Goal: Task Accomplishment & Management: Manage account settings

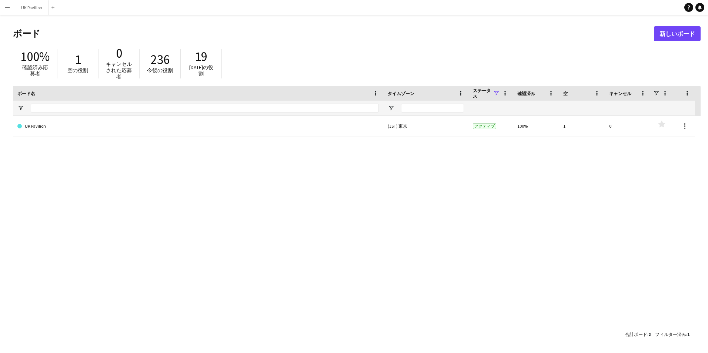
click at [5, 7] on app-icon "メニュー" at bounding box center [7, 7] width 6 height 6
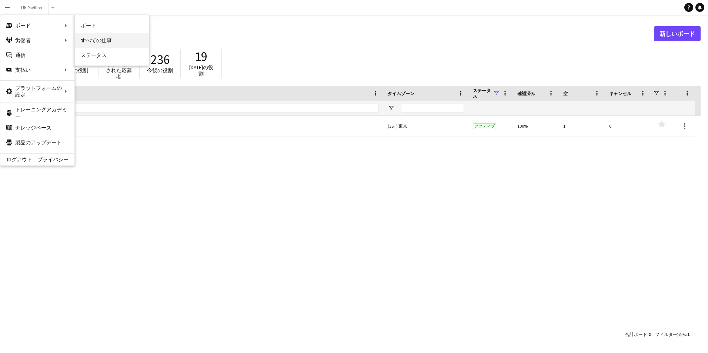
click at [96, 39] on link "すべての仕事" at bounding box center [112, 40] width 74 height 15
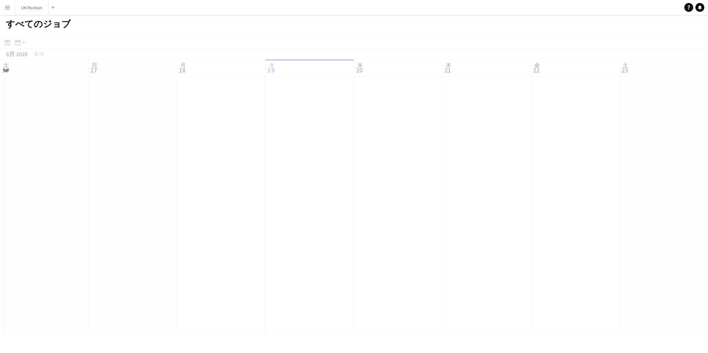
scroll to position [0, 177]
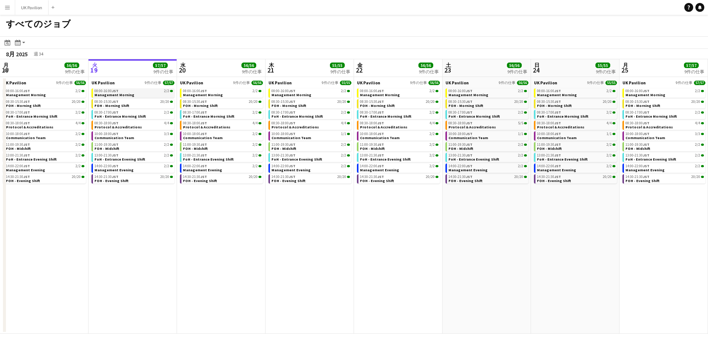
click at [142, 91] on div "08:00-16:00 JST 2/2" at bounding box center [133, 91] width 78 height 4
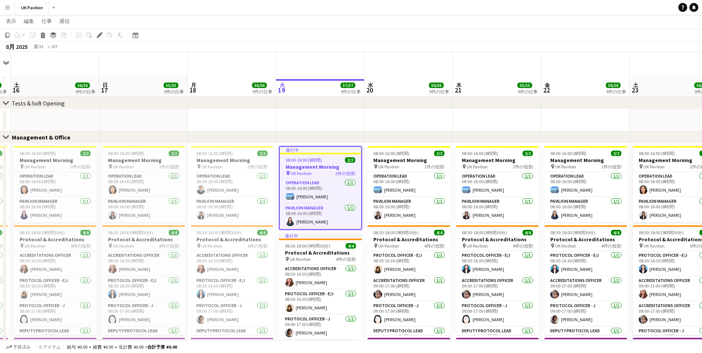
scroll to position [37, 0]
